Goal: Answer question/provide support

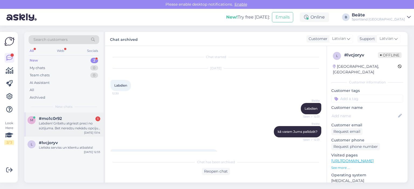
scroll to position [11, 0]
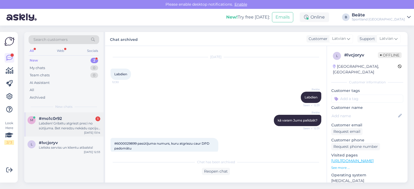
click at [71, 124] on div "Labdien! Gribētu atgriezt preci no sūtījuma. Bet neredzu nekādu opciju savā pro…" at bounding box center [69, 126] width 61 height 10
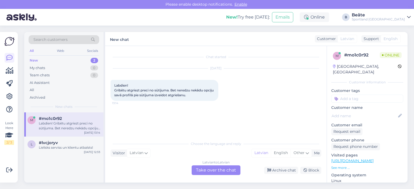
scroll to position [0, 0]
click at [212, 167] on div "Latvian to Latvian Take over the chat" at bounding box center [215, 171] width 49 height 10
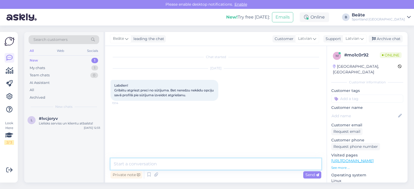
click at [212, 167] on textarea at bounding box center [215, 164] width 211 height 11
type textarea "Labdien."
type textarea "l"
type textarea "L"
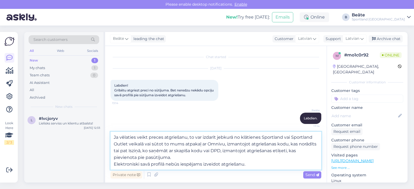
type textarea "Ja vēlaties veikt preces atgriešanu, to var izdarīt jebkurā no klātienes Sportl…"
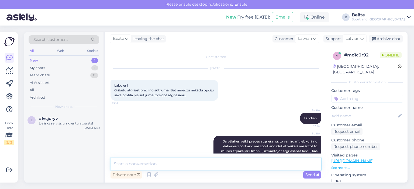
scroll to position [29, 0]
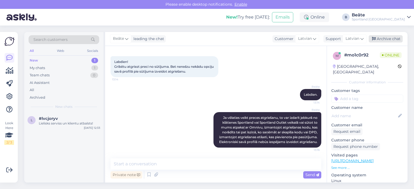
click at [384, 39] on div "Archive chat" at bounding box center [385, 38] width 34 height 7
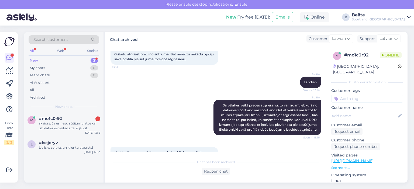
scroll to position [68, 0]
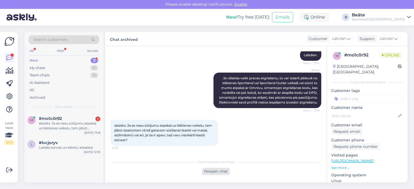
click at [223, 172] on div "Reopen chat" at bounding box center [216, 171] width 28 height 7
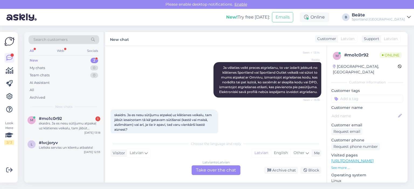
click at [223, 172] on div "Latvian to Latvian Take over the chat" at bounding box center [215, 171] width 49 height 10
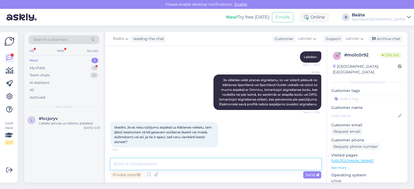
click at [218, 163] on textarea at bounding box center [215, 164] width 211 height 11
type textarea "Varat arī tikai kastē atgriezt."
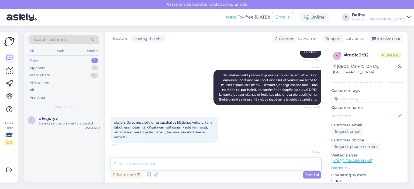
scroll to position [89, 0]
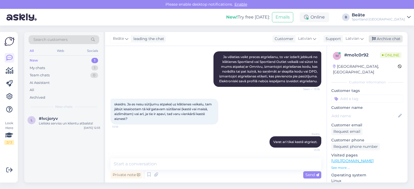
click at [386, 40] on div "Archive chat" at bounding box center [385, 38] width 34 height 7
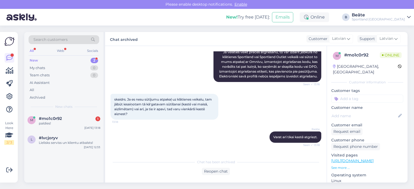
scroll to position [114, 0]
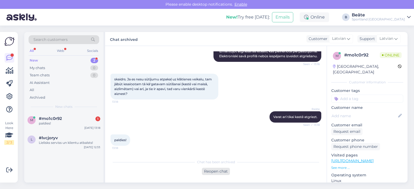
click at [218, 170] on div "Reopen chat" at bounding box center [216, 171] width 28 height 7
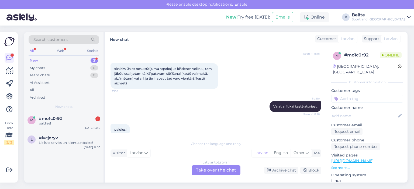
click at [218, 170] on div "Latvian to Latvian Take over the chat" at bounding box center [215, 171] width 49 height 10
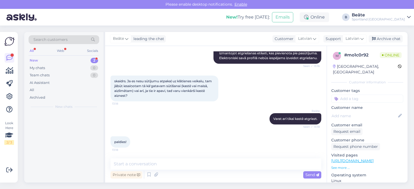
scroll to position [113, 0]
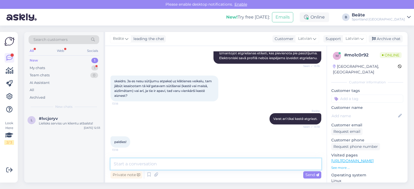
click at [218, 170] on textarea at bounding box center [215, 164] width 211 height 11
type textarea "a"
type textarea "Jauku Jums dienu! :)"
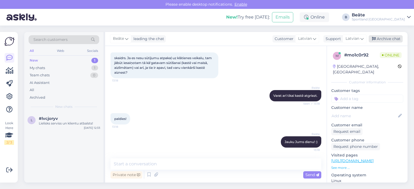
click at [384, 35] on div "Archive chat" at bounding box center [385, 38] width 34 height 7
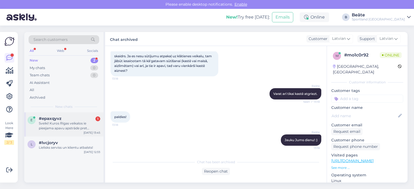
click at [61, 124] on div "Sveiki! Kuros Rīgas veikalos ie pieejama apavu apstrāde pret mitrumu?" at bounding box center [69, 126] width 61 height 10
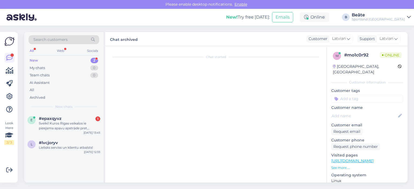
scroll to position [0, 0]
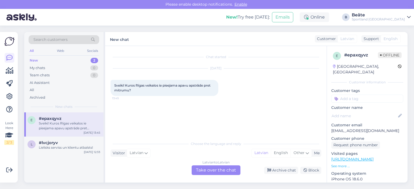
click at [222, 168] on div "Latvian to Latvian Take over the chat" at bounding box center [215, 171] width 49 height 10
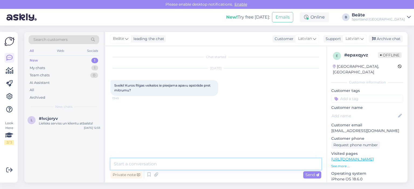
click at [219, 167] on textarea at bounding box center [215, 164] width 211 height 11
type textarea "Sveiki"
type textarea "S"
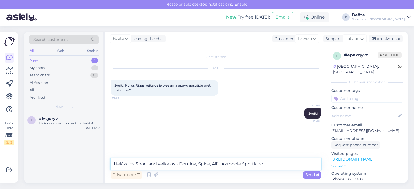
type textarea "Lielākajos Sportland veikalos - Domina, Spice, Alfa, Akropole Sportland."
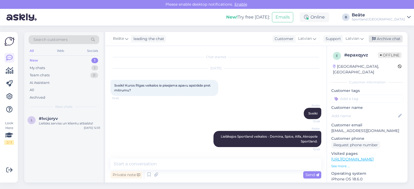
click at [386, 40] on div "Archive chat" at bounding box center [385, 38] width 34 height 7
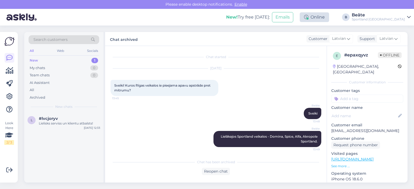
click at [329, 14] on div "Online" at bounding box center [313, 17] width 29 height 10
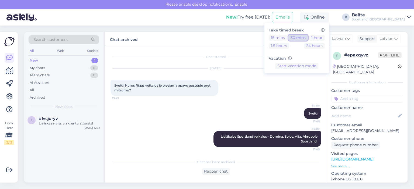
click at [307, 35] on button "30 mins" at bounding box center [297, 38] width 19 height 6
click at [324, 39] on button "1 hour" at bounding box center [317, 38] width 16 height 6
